Goal: Complete application form

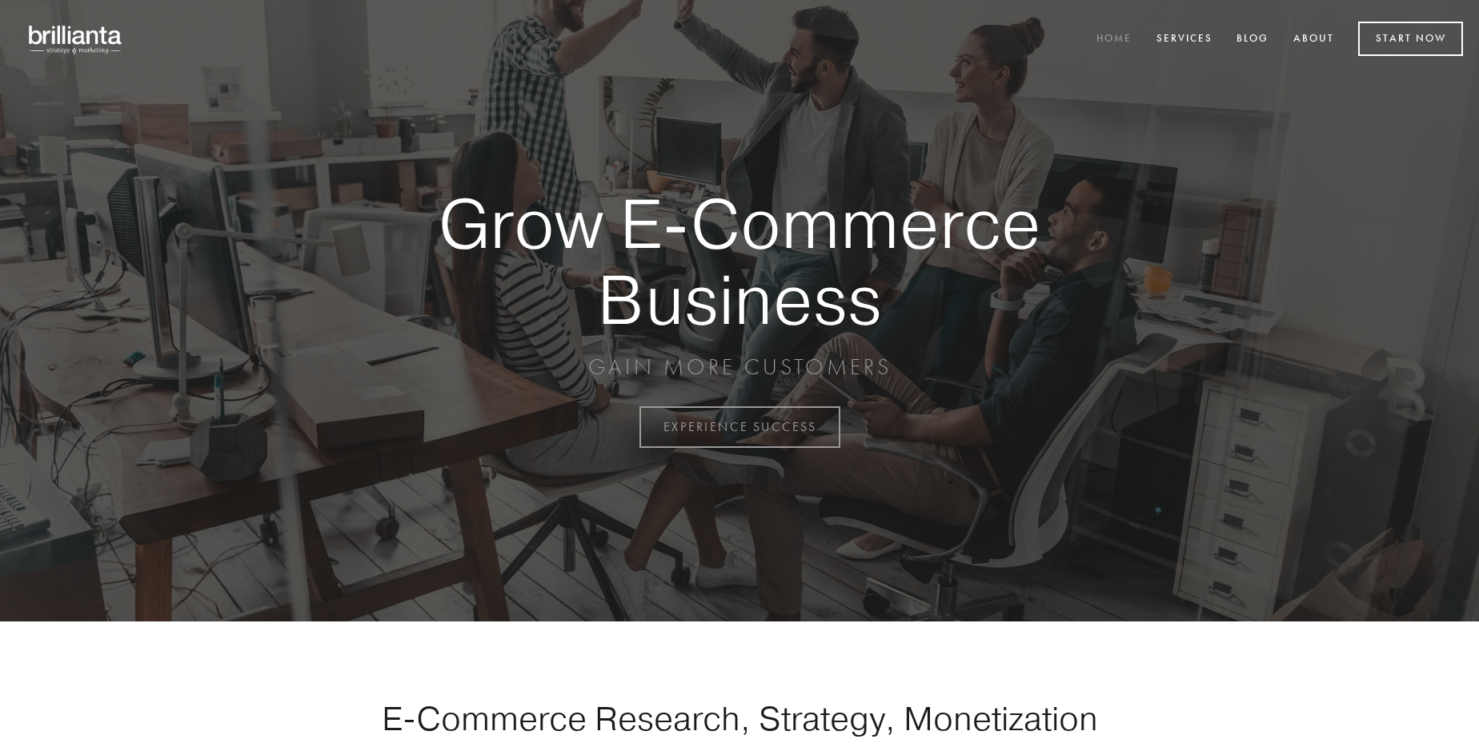
scroll to position [4195, 0]
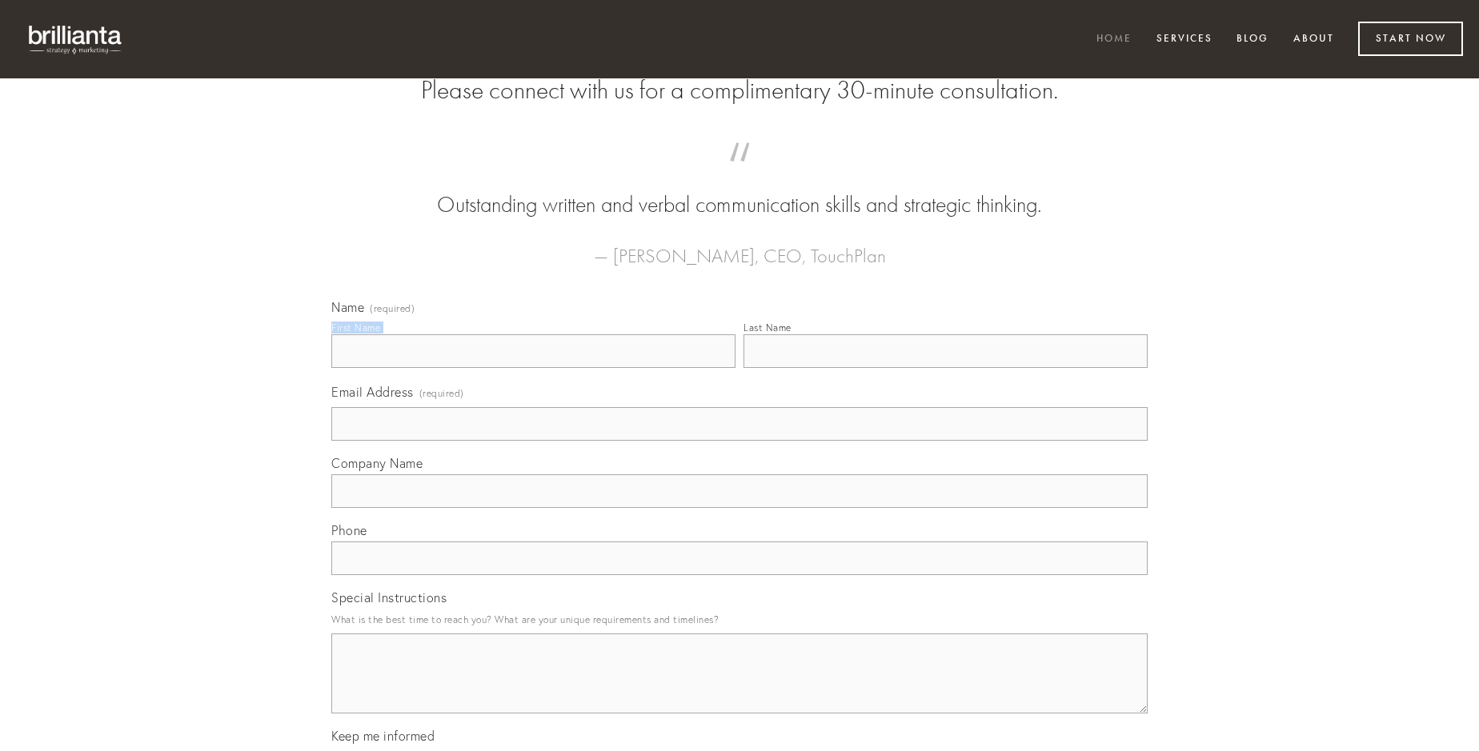
type input "[PERSON_NAME]"
click at [945, 368] on input "Last Name" at bounding box center [945, 352] width 404 height 34
type input "[PERSON_NAME]"
click at [739, 441] on input "Email Address (required)" at bounding box center [739, 424] width 816 height 34
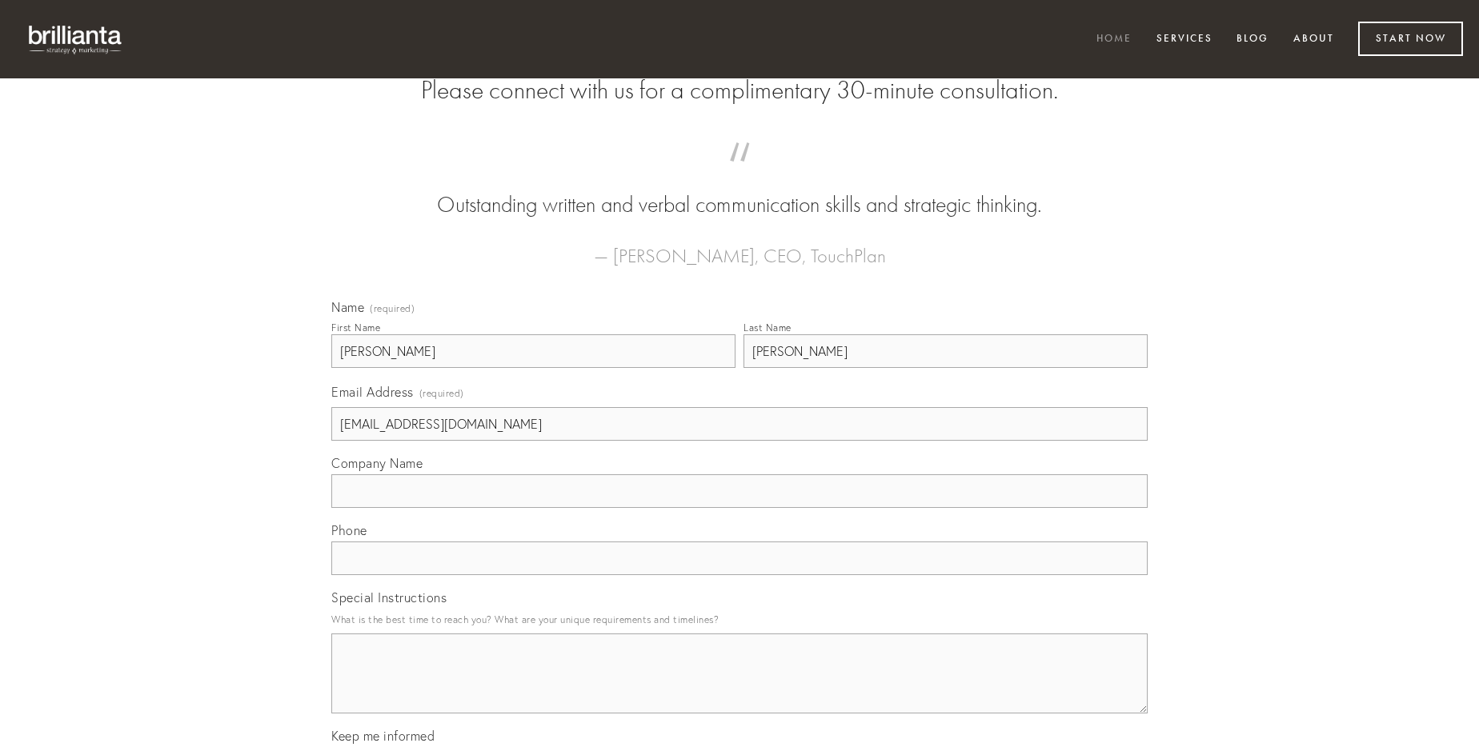
type input "[EMAIL_ADDRESS][DOMAIN_NAME]"
click at [739, 508] on input "Company Name" at bounding box center [739, 492] width 816 height 34
type input "[PERSON_NAME]"
click at [739, 575] on input "text" at bounding box center [739, 559] width 816 height 34
click at [739, 688] on textarea "Special Instructions" at bounding box center [739, 674] width 816 height 80
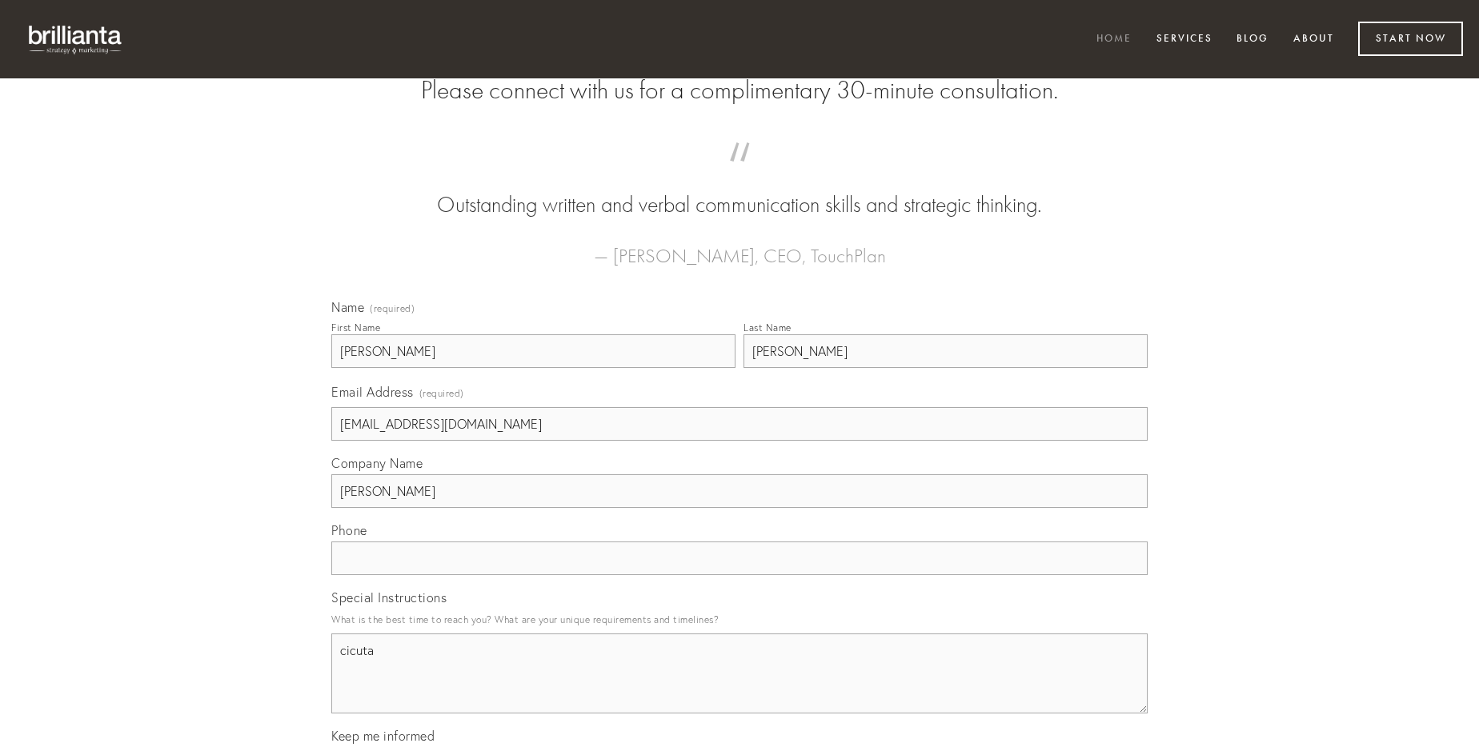
type textarea "cicuta"
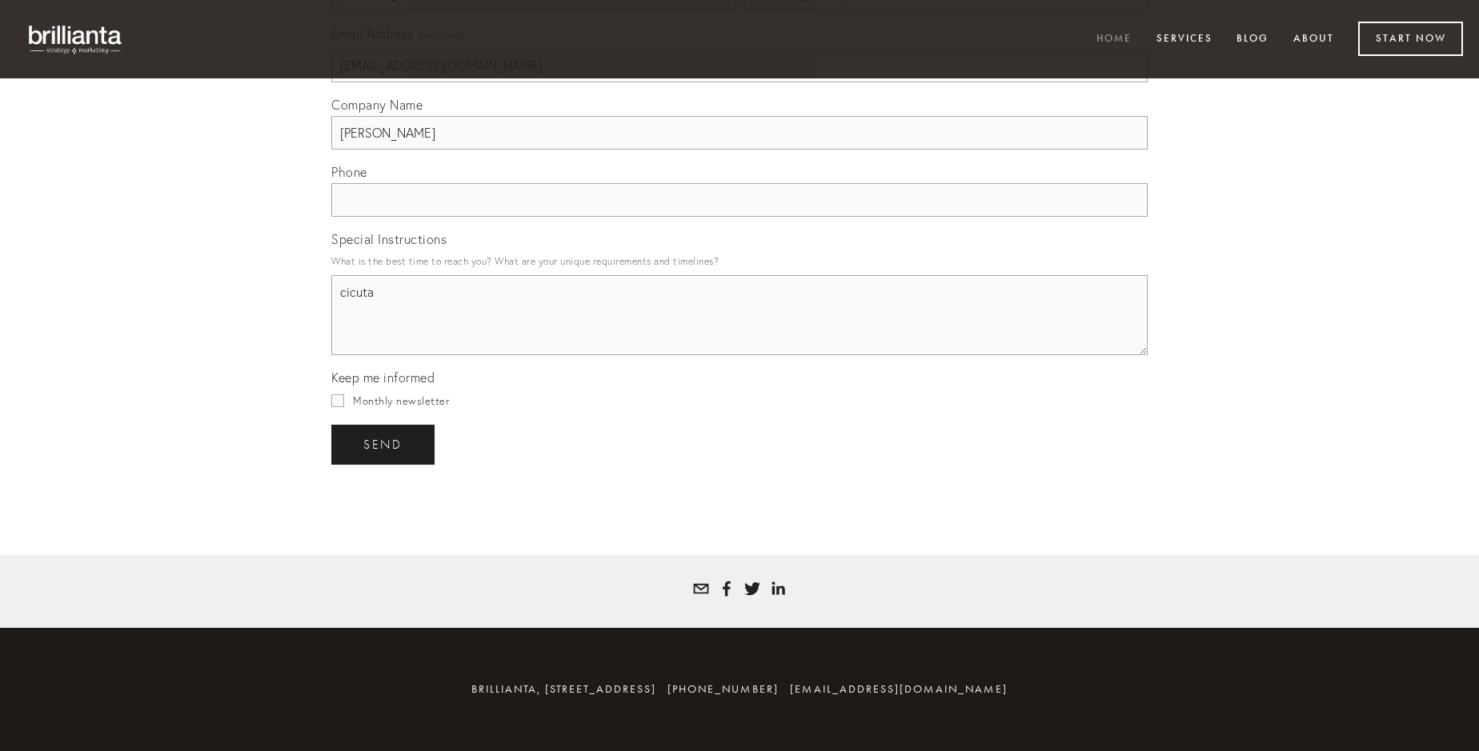
click at [384, 444] on span "send" at bounding box center [382, 445] width 39 height 14
